Goal: Transaction & Acquisition: Purchase product/service

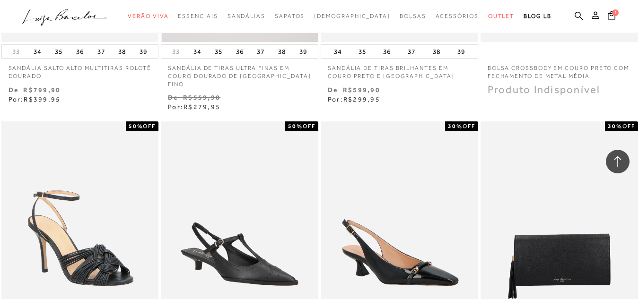
scroll to position [662, 0]
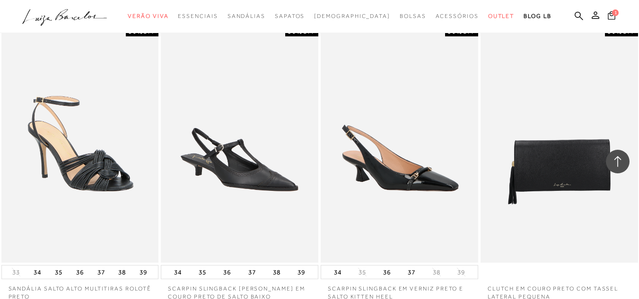
click at [605, 11] on button "1" at bounding box center [611, 16] width 13 height 13
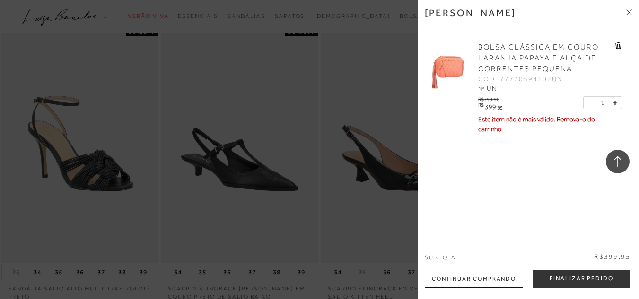
click at [311, 49] on div at bounding box center [319, 149] width 639 height 299
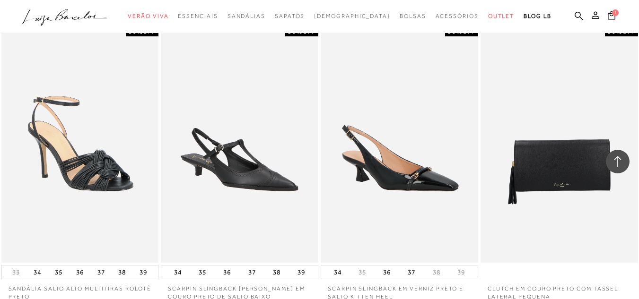
click at [612, 13] on span "1" at bounding box center [615, 12] width 7 height 7
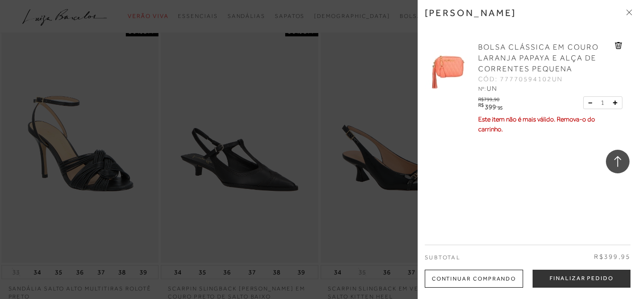
click at [619, 49] on icon at bounding box center [619, 45] width 8 height 7
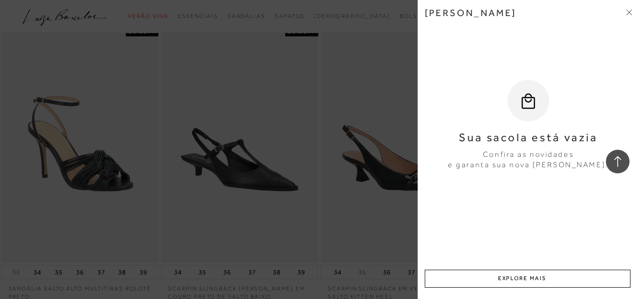
click at [359, 76] on div at bounding box center [319, 149] width 639 height 299
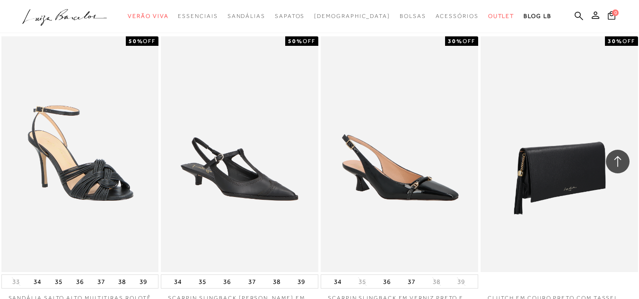
scroll to position [520, 0]
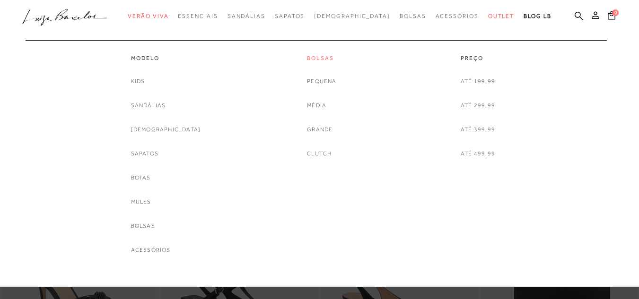
click at [313, 56] on link "Bolsas" at bounding box center [321, 58] width 29 height 8
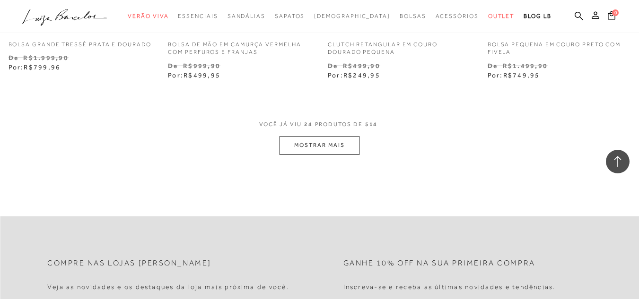
scroll to position [1844, 0]
click at [312, 156] on button "MOSTRAR MAIS" at bounding box center [318, 146] width 79 height 18
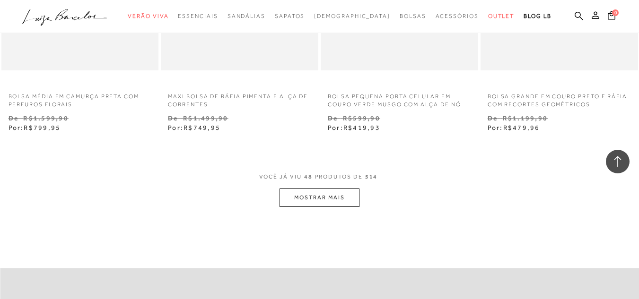
scroll to position [3829, 0]
